Goal: Task Accomplishment & Management: Manage account settings

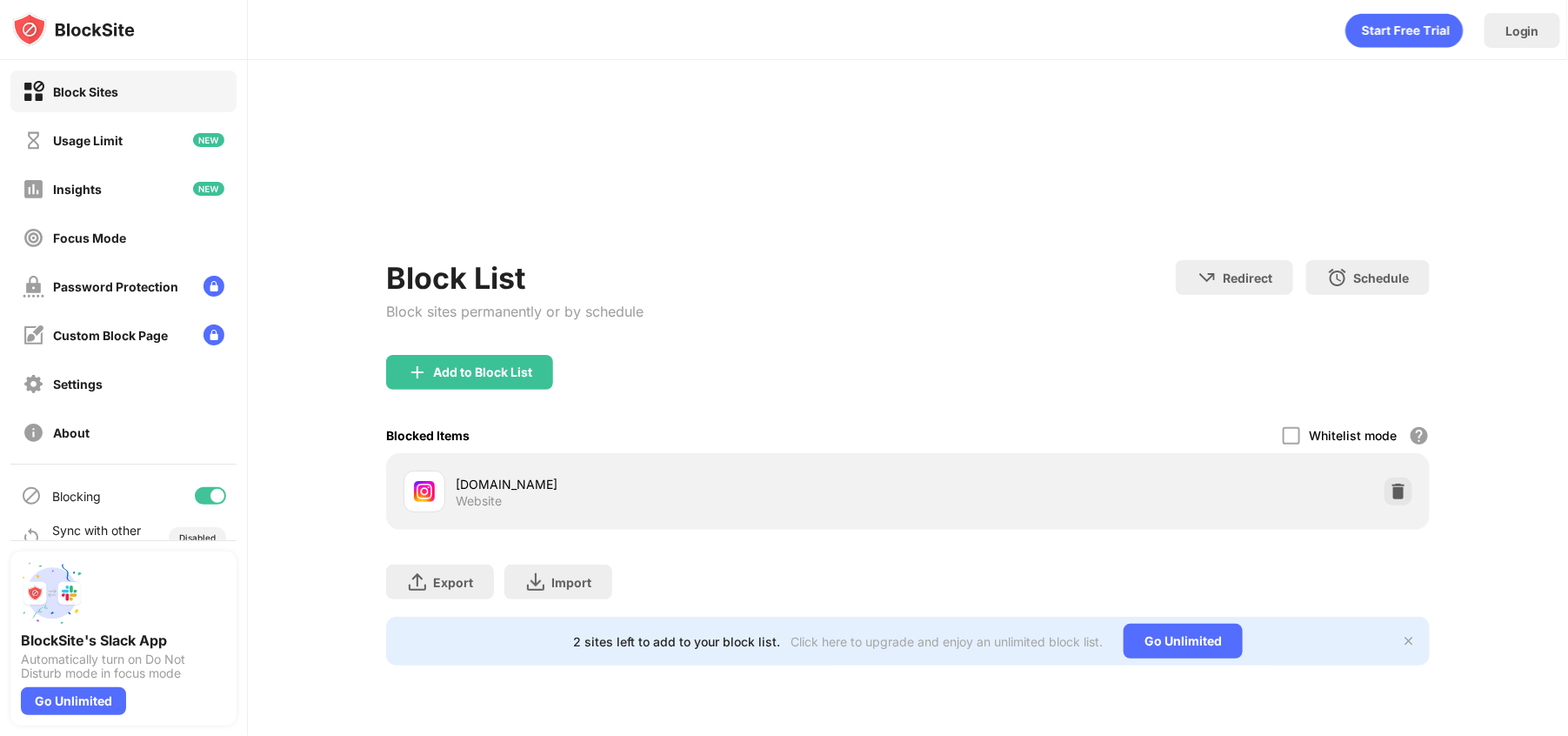
click at [988, 313] on div "Block List Block sites permanently or by schedule Redirect Choose a site to be …" at bounding box center [908, 307] width 1044 height 95
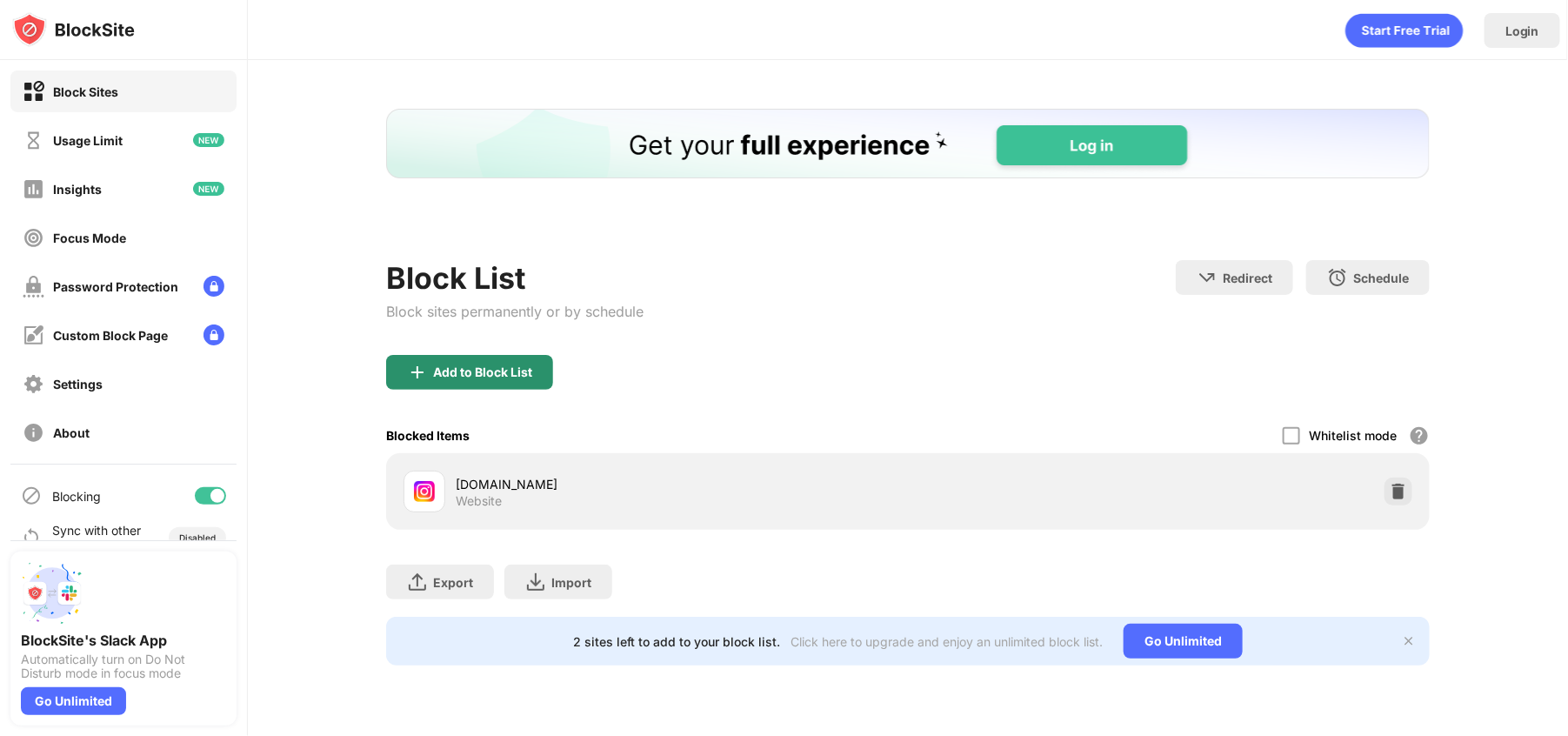
click at [479, 377] on div "Add to Block List" at bounding box center [483, 373] width 99 height 14
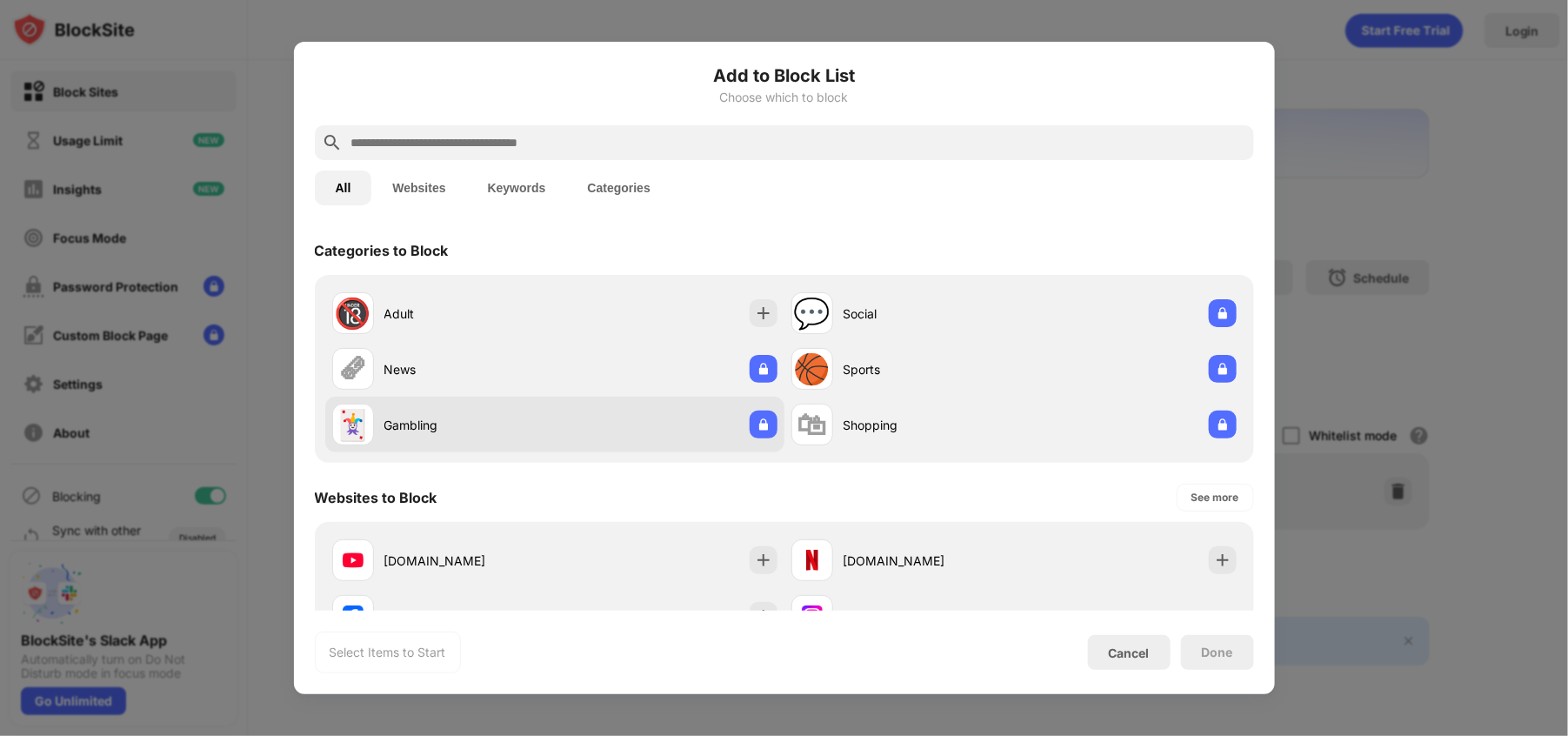
scroll to position [561, 0]
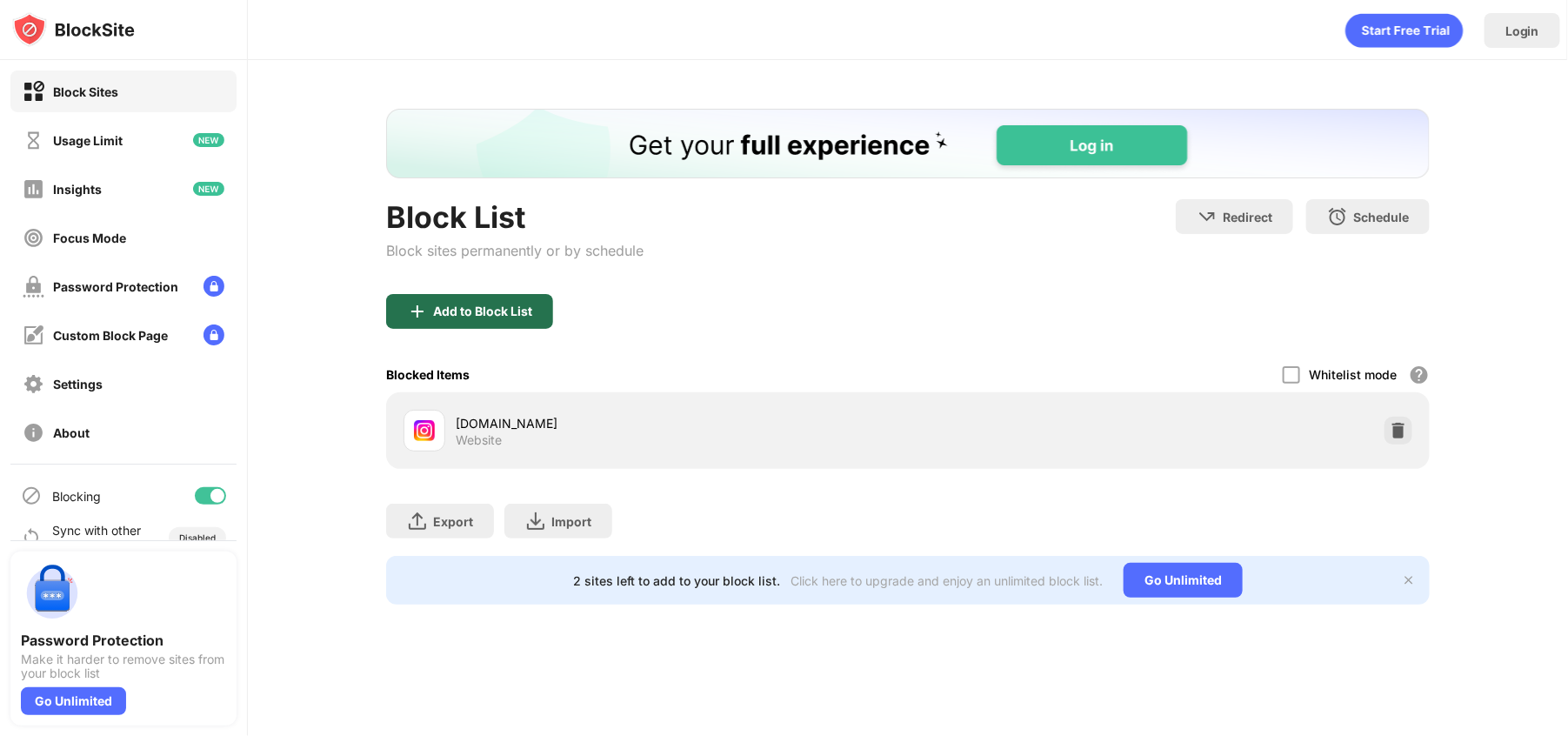
click at [418, 302] on img at bounding box center [418, 312] width 21 height 21
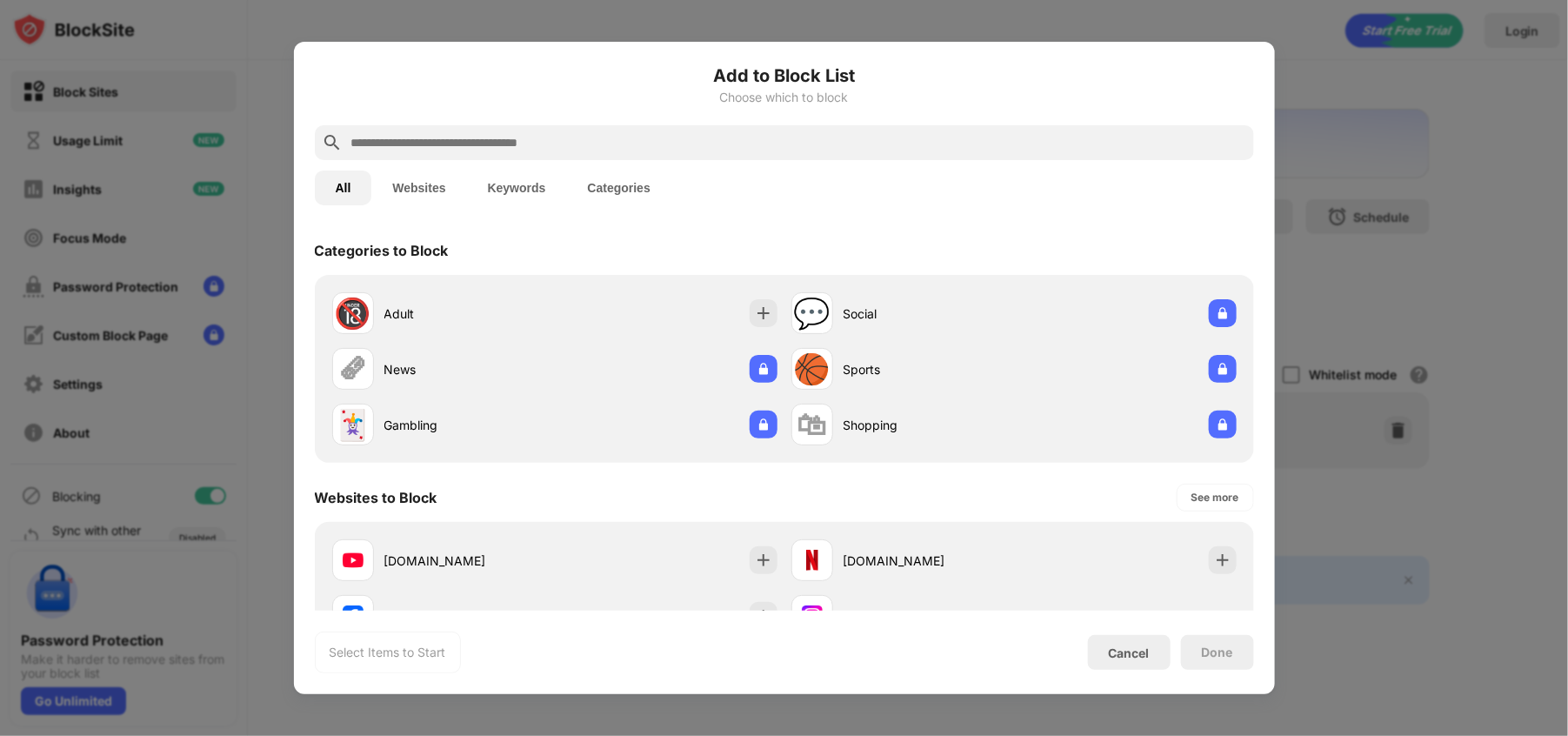
click at [560, 144] on input "text" at bounding box center [798, 143] width 897 height 21
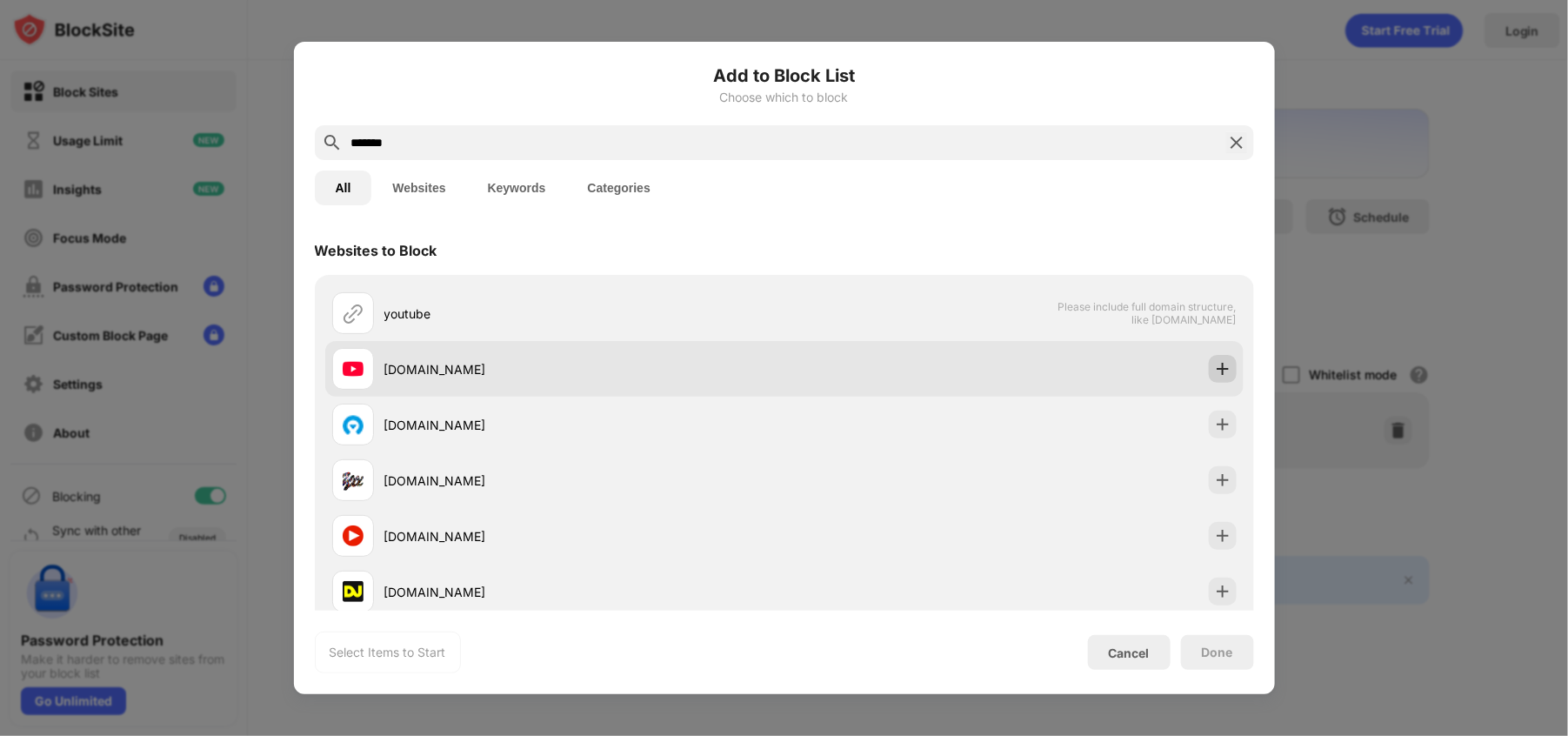
type input "*******"
click at [1213, 370] on div at bounding box center [1222, 368] width 28 height 28
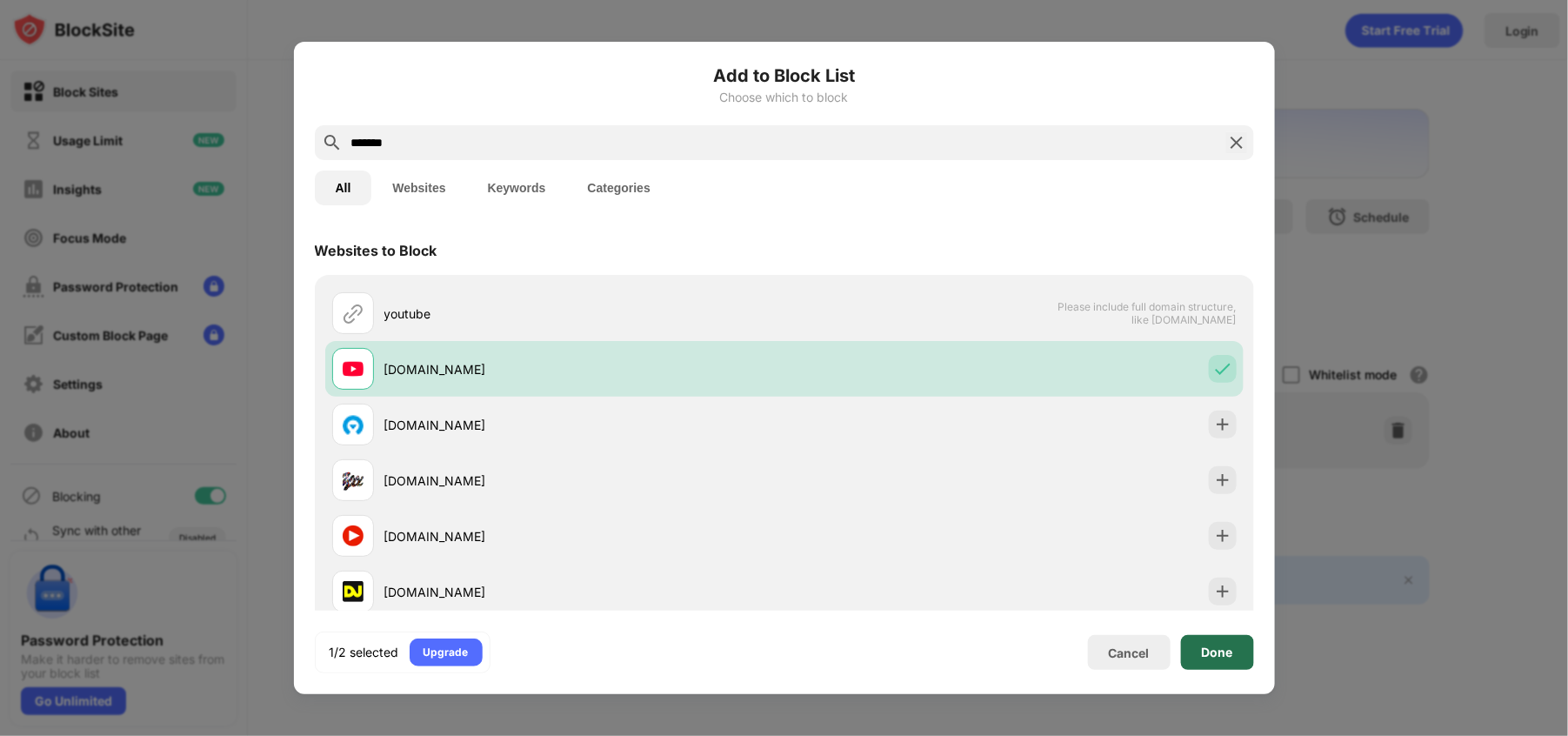
click at [1210, 661] on div "Done" at bounding box center [1217, 652] width 73 height 35
